Goal: Information Seeking & Learning: Learn about a topic

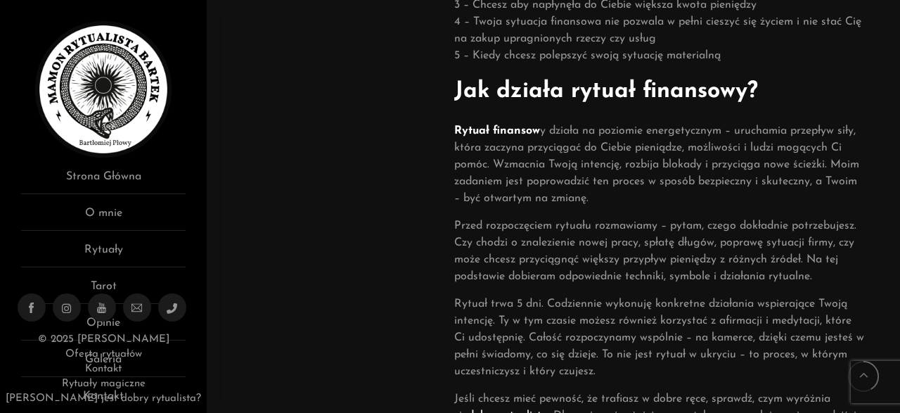
scroll to position [658, 0]
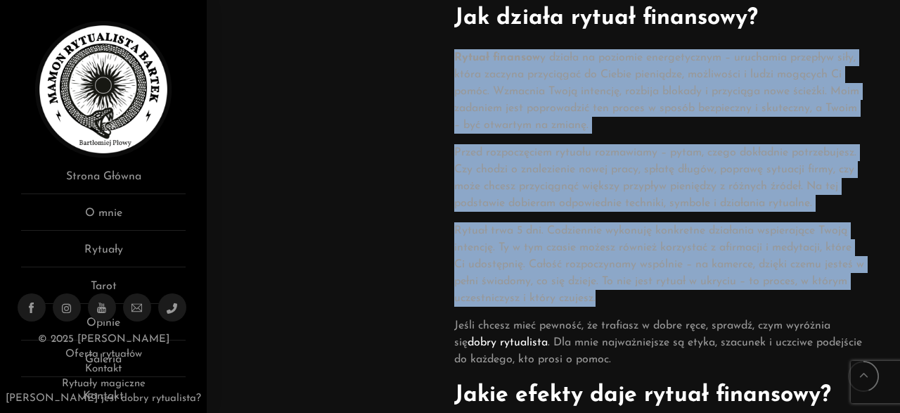
drag, startPoint x: 455, startPoint y: 56, endPoint x: 664, endPoint y: 310, distance: 329.5
click at [664, 310] on div "Czym jest rytuał finansowy? Rytuał finansowy to forma magicznej pracy energetyc…" at bounding box center [659, 238] width 410 height 1519
copy div "Rytuał finansow y działa na poziomie energetycznym – uruchamia przepływ siły, k…"
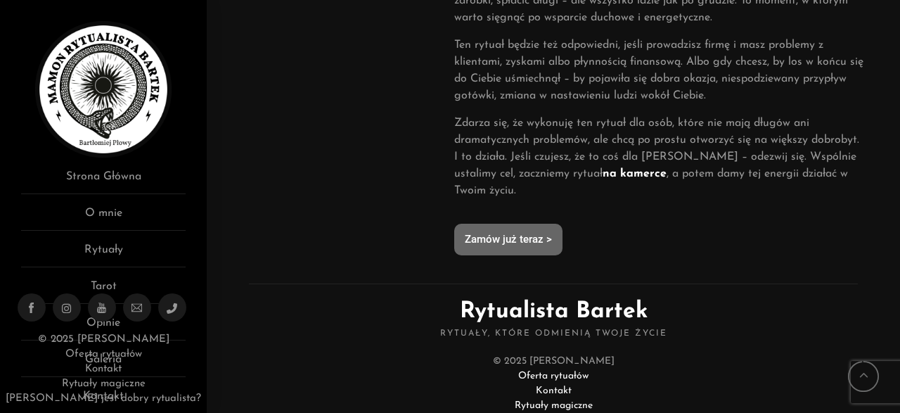
scroll to position [1462, 0]
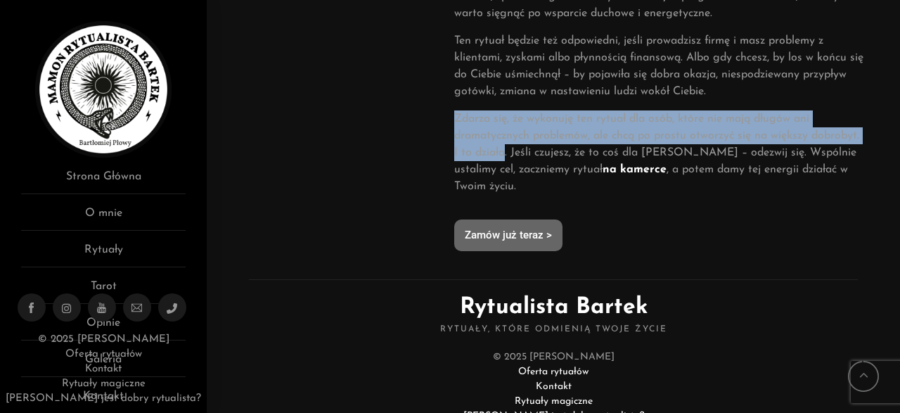
drag, startPoint x: 456, startPoint y: 121, endPoint x: 507, endPoint y: 148, distance: 57.5
click at [507, 148] on p "Zdarza się, że wykonuję ten rytuał dla osób, które nie mają długów ani dramatyc…" at bounding box center [659, 152] width 410 height 84
copy p "Zdarza się, że wykonuję ten rytuał dla osób, które nie mają długów ani dramatyc…"
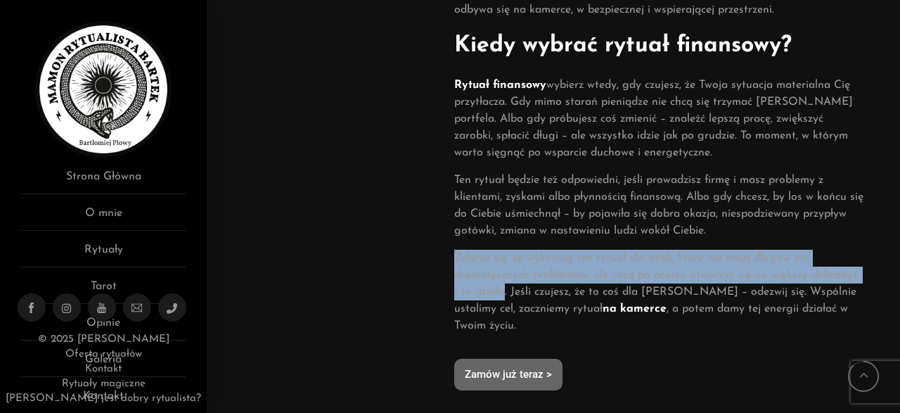
scroll to position [1316, 0]
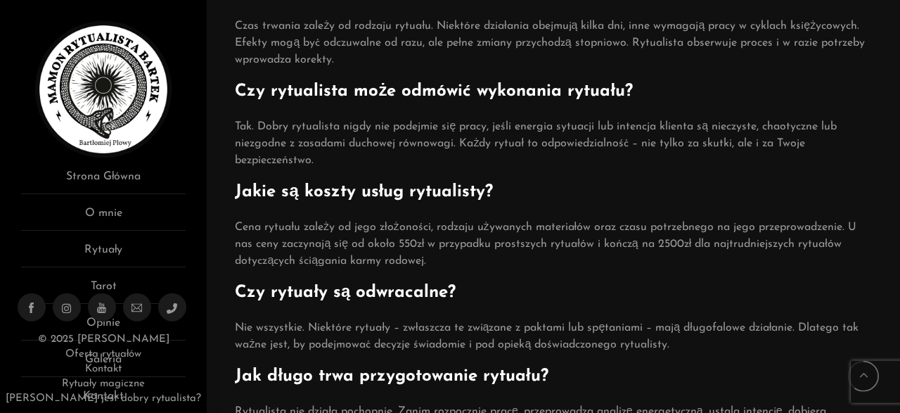
scroll to position [1316, 0]
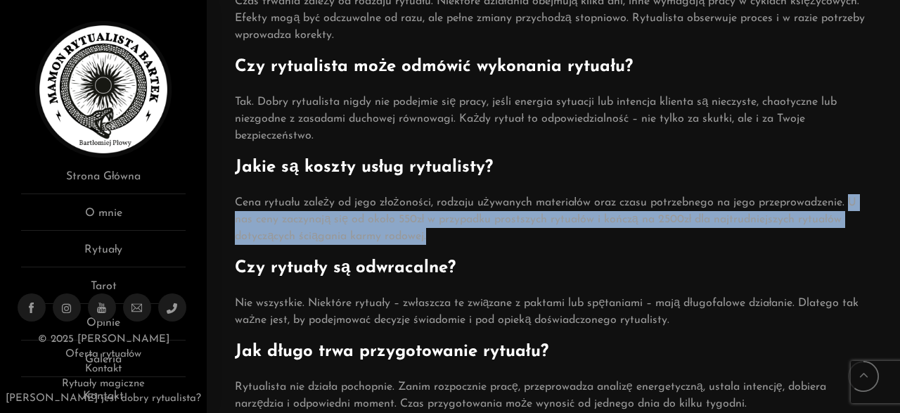
drag, startPoint x: 853, startPoint y: 206, endPoint x: 563, endPoint y: 233, distance: 291.5
click at [559, 240] on p "Cena rytuału zależy od jego złożoności, rodzaju używanych materiałów oraz czasu…" at bounding box center [553, 219] width 637 height 51
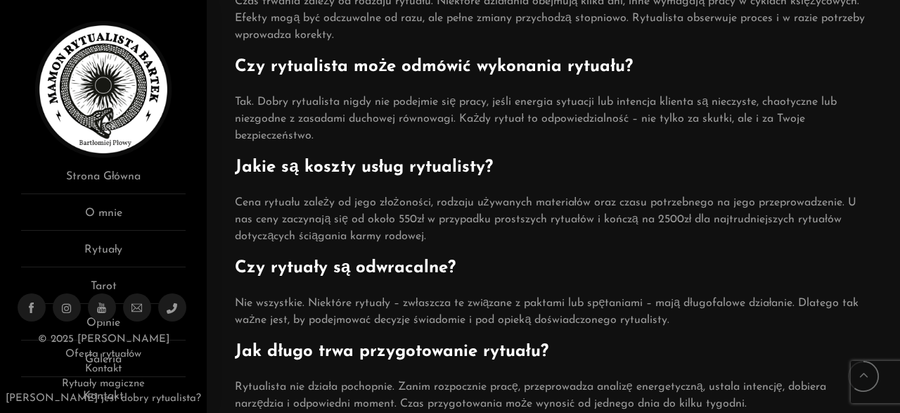
click at [798, 207] on p "Cena rytuału zależy od jego złożoności, rodzaju używanych materiałów oraz czasu…" at bounding box center [553, 219] width 637 height 51
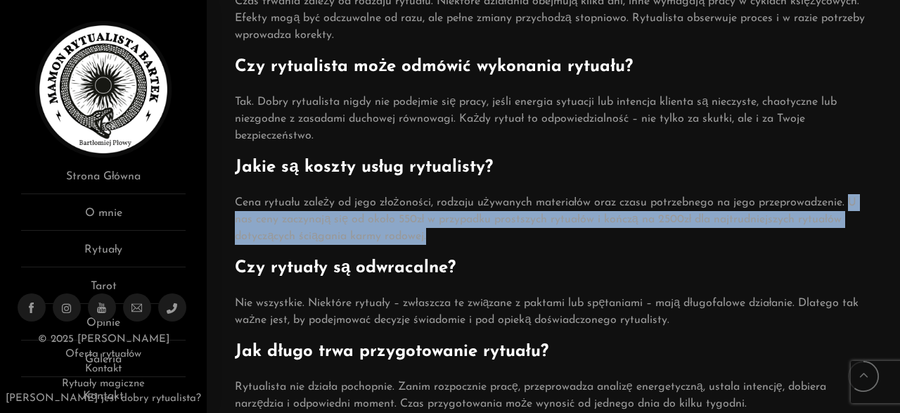
drag, startPoint x: 850, startPoint y: 206, endPoint x: 860, endPoint y: 234, distance: 29.8
click at [860, 234] on p "Cena rytuału zależy od jego złożoności, rodzaju używanych materiałów oraz czasu…" at bounding box center [553, 219] width 637 height 51
copy p "U nas ceny zaczynają się od około 550zł w przypadku prostszych rytuałów i kończ…"
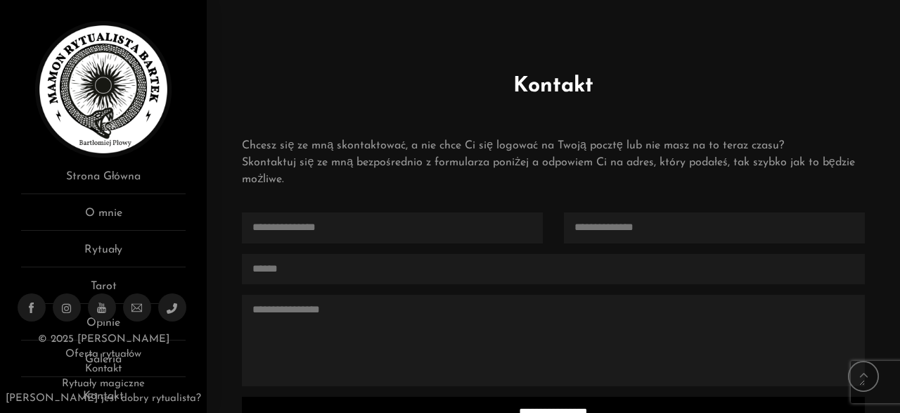
scroll to position [916, 0]
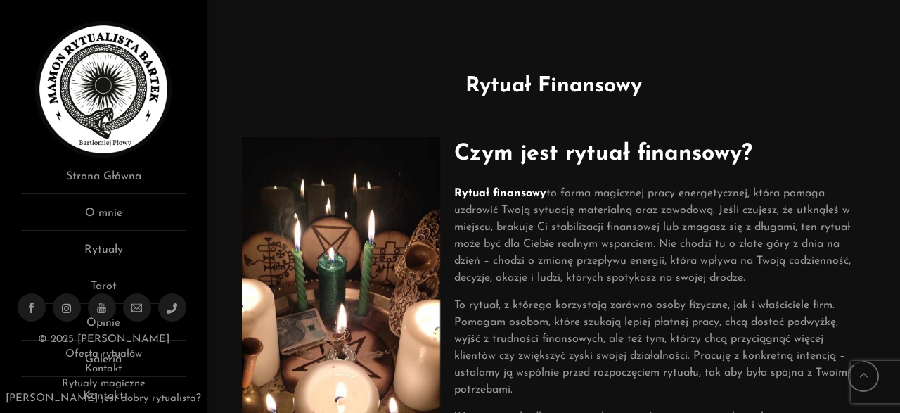
scroll to position [1316, 0]
